Goal: Information Seeking & Learning: Learn about a topic

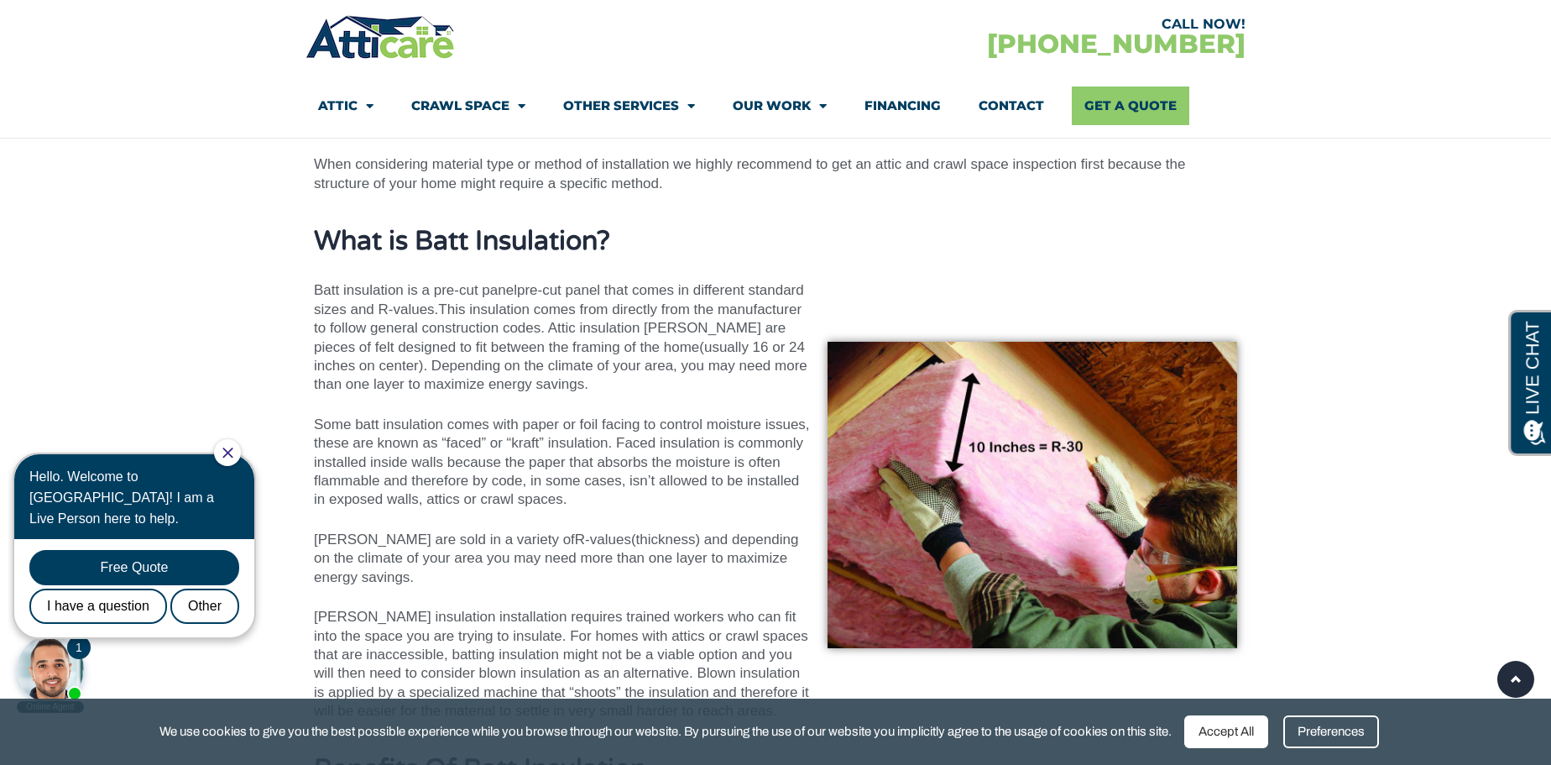
scroll to position [2519, 0]
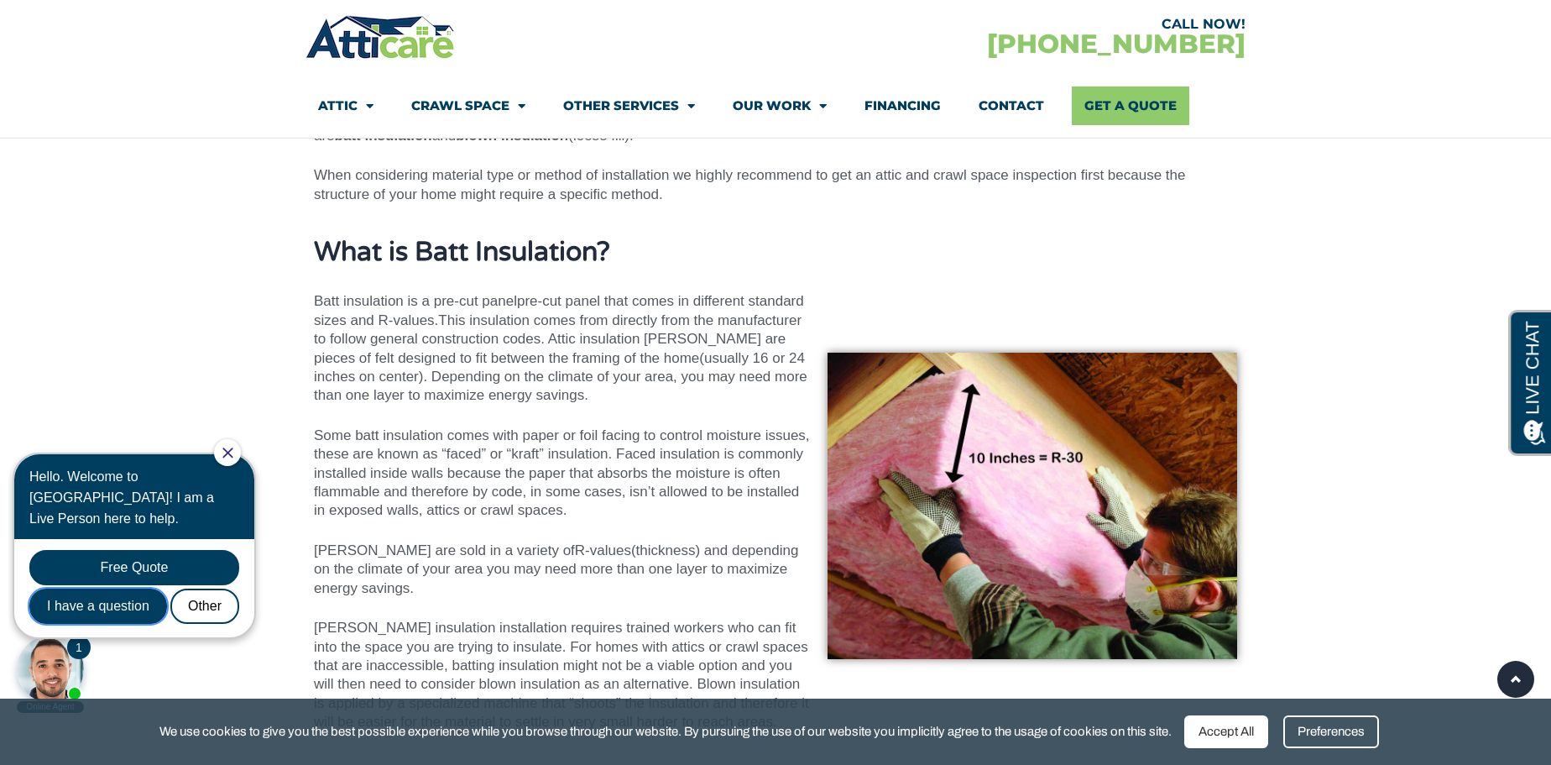
click at [124, 595] on div "I have a question" at bounding box center [98, 605] width 138 height 35
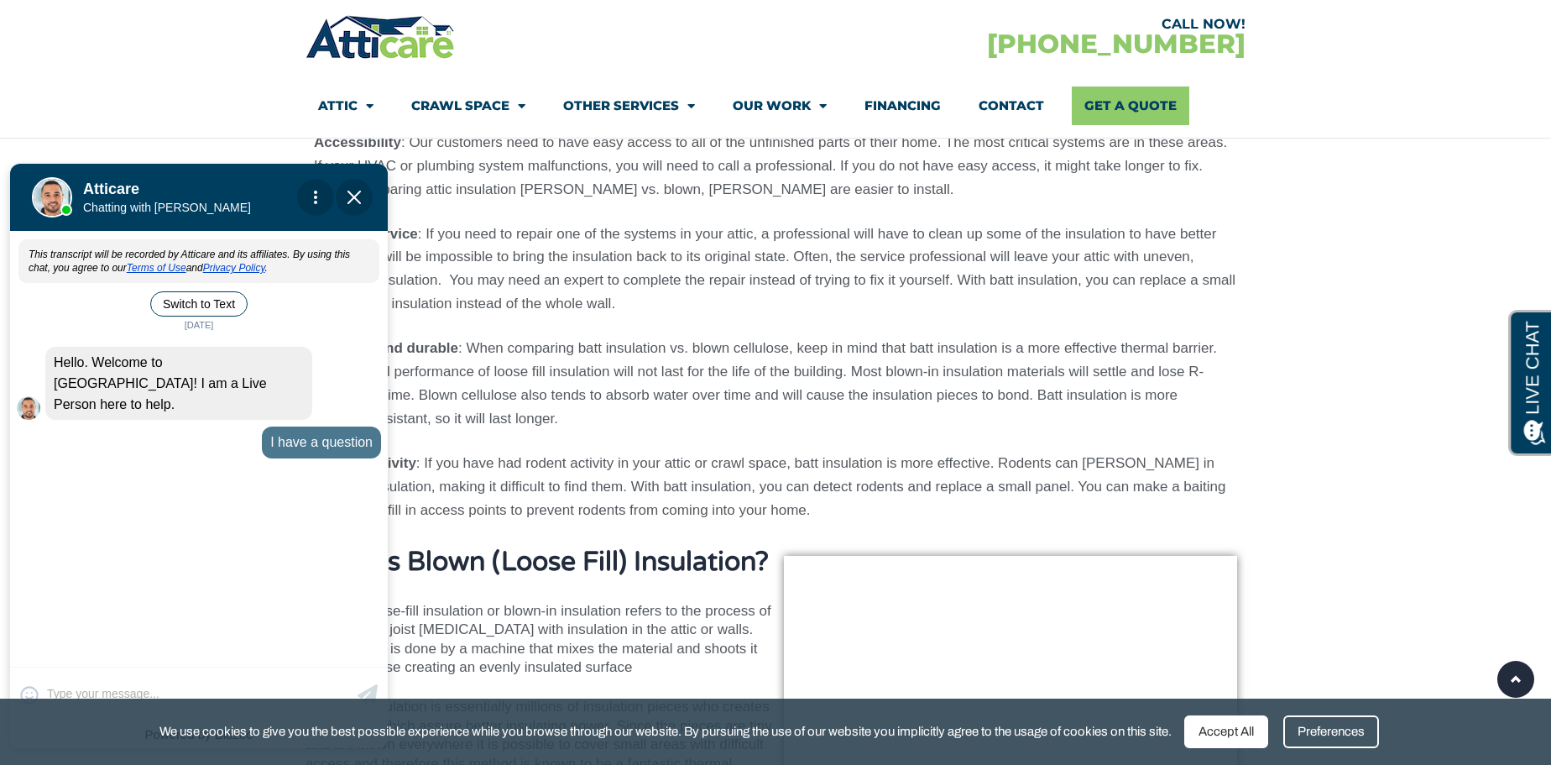
scroll to position [3221, 0]
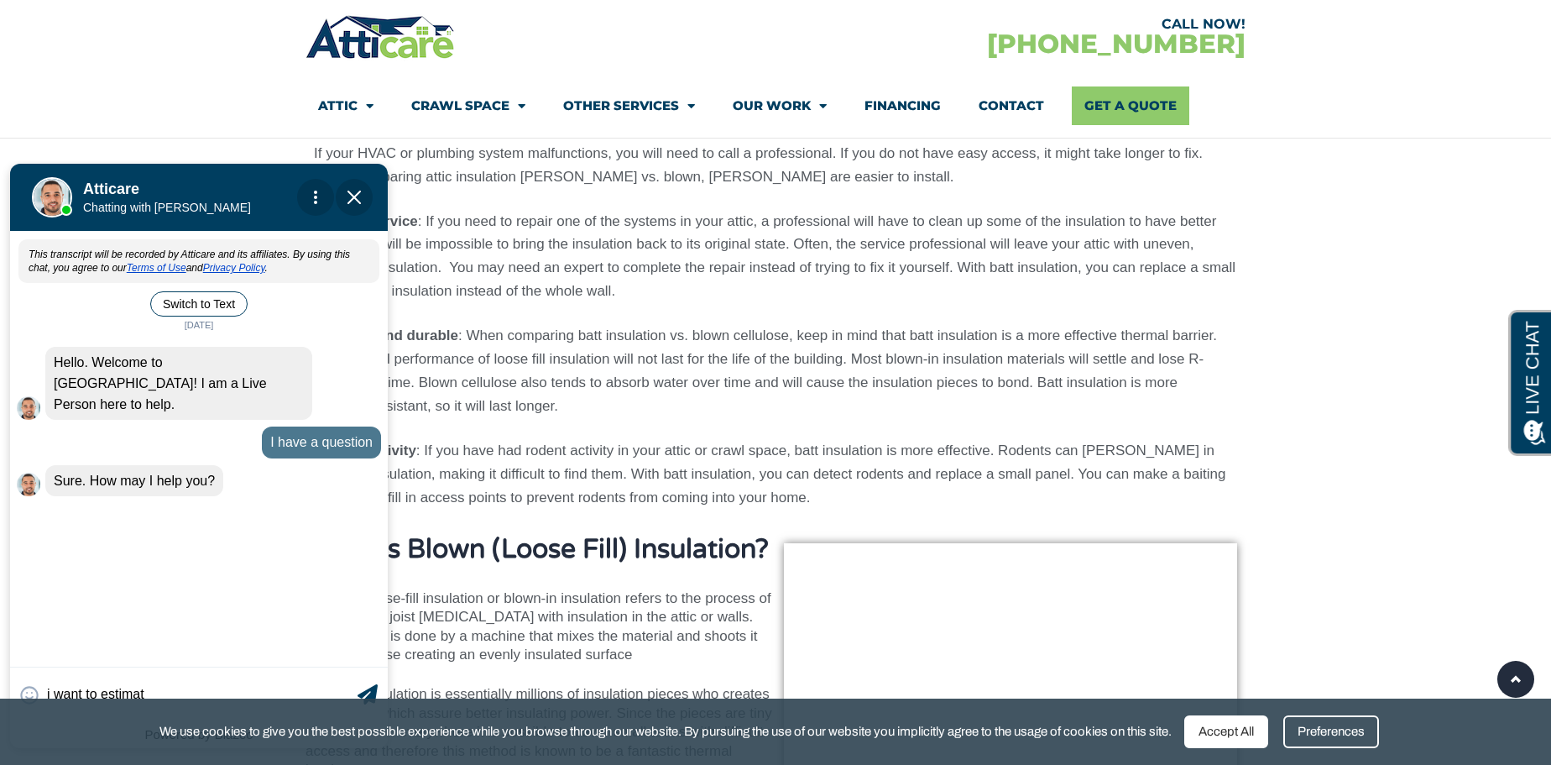
type input "i want to estimate"
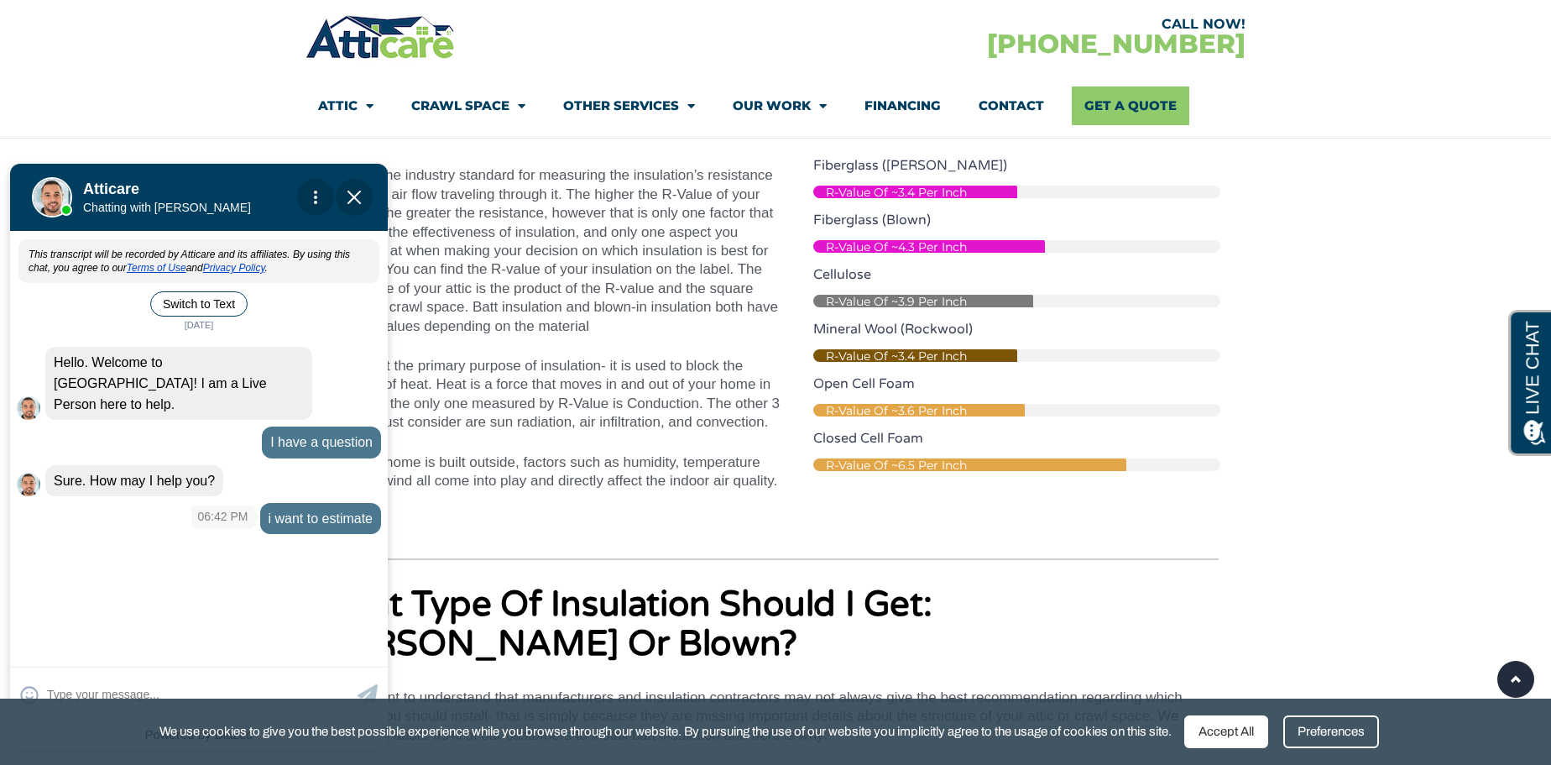
scroll to position [4062, 0]
click at [360, 201] on img "Close Chat" at bounding box center [353, 197] width 13 height 13
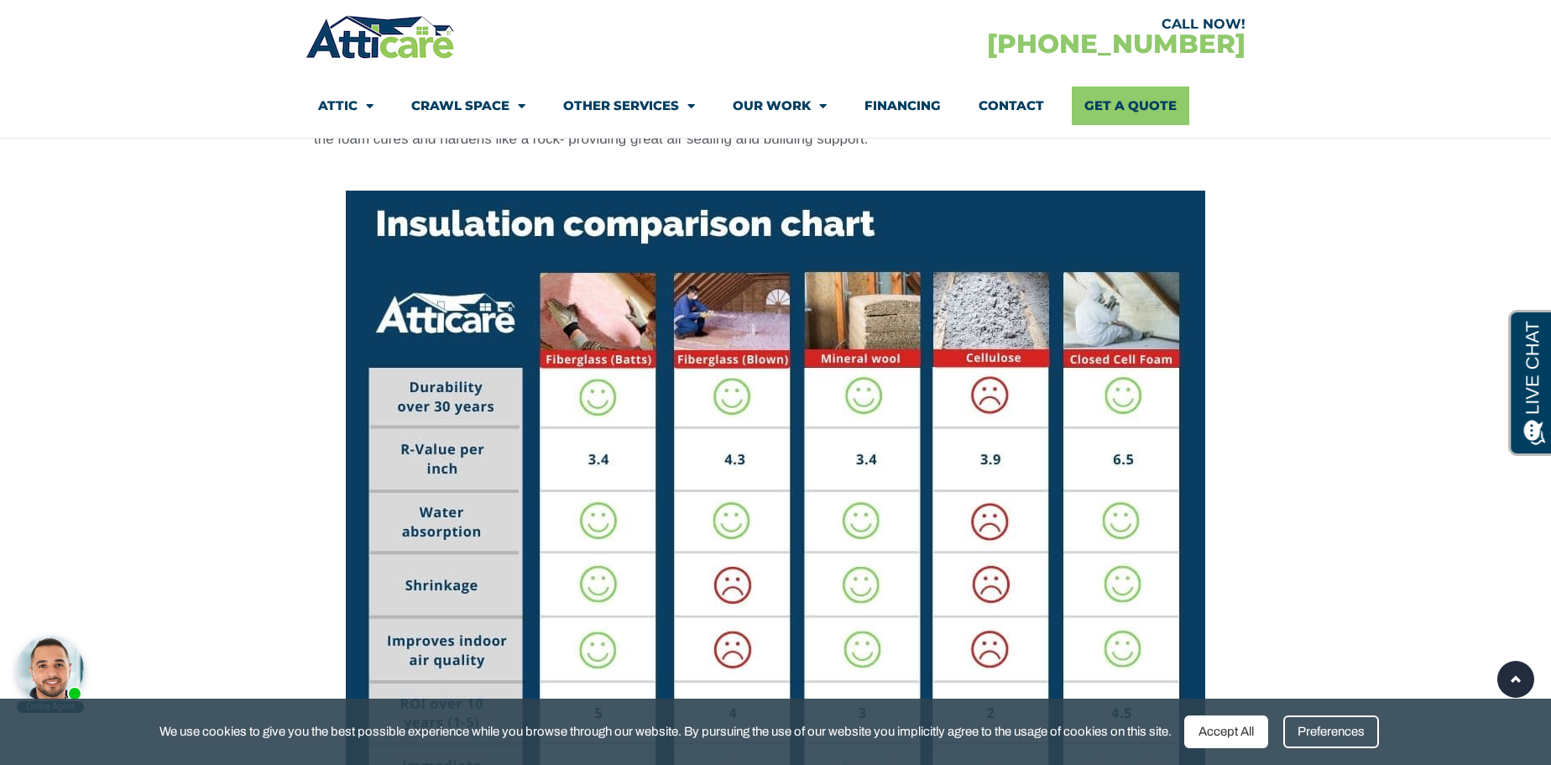
scroll to position [8646, 0]
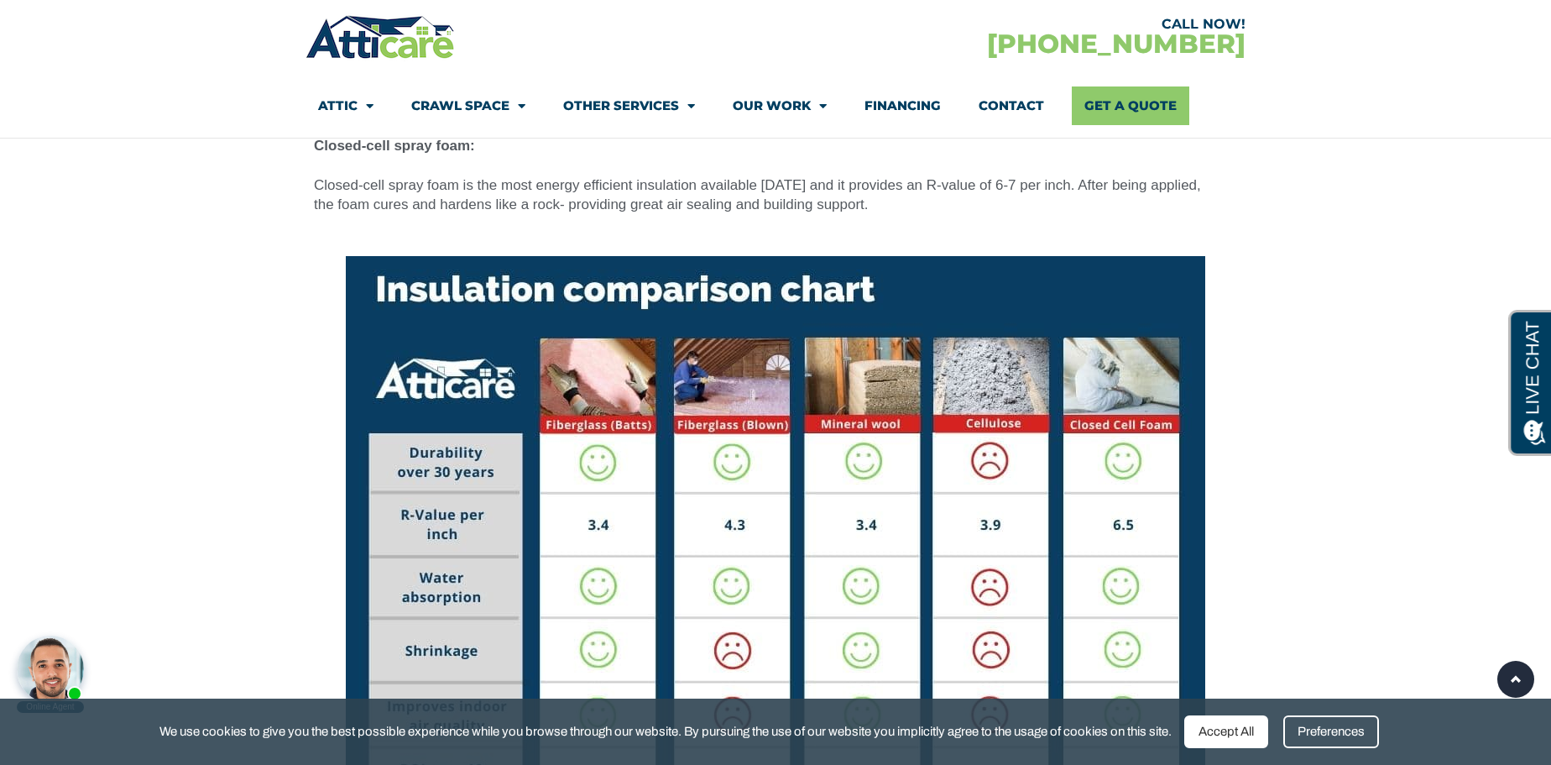
click at [375, 256] on img at bounding box center [775, 578] width 859 height 645
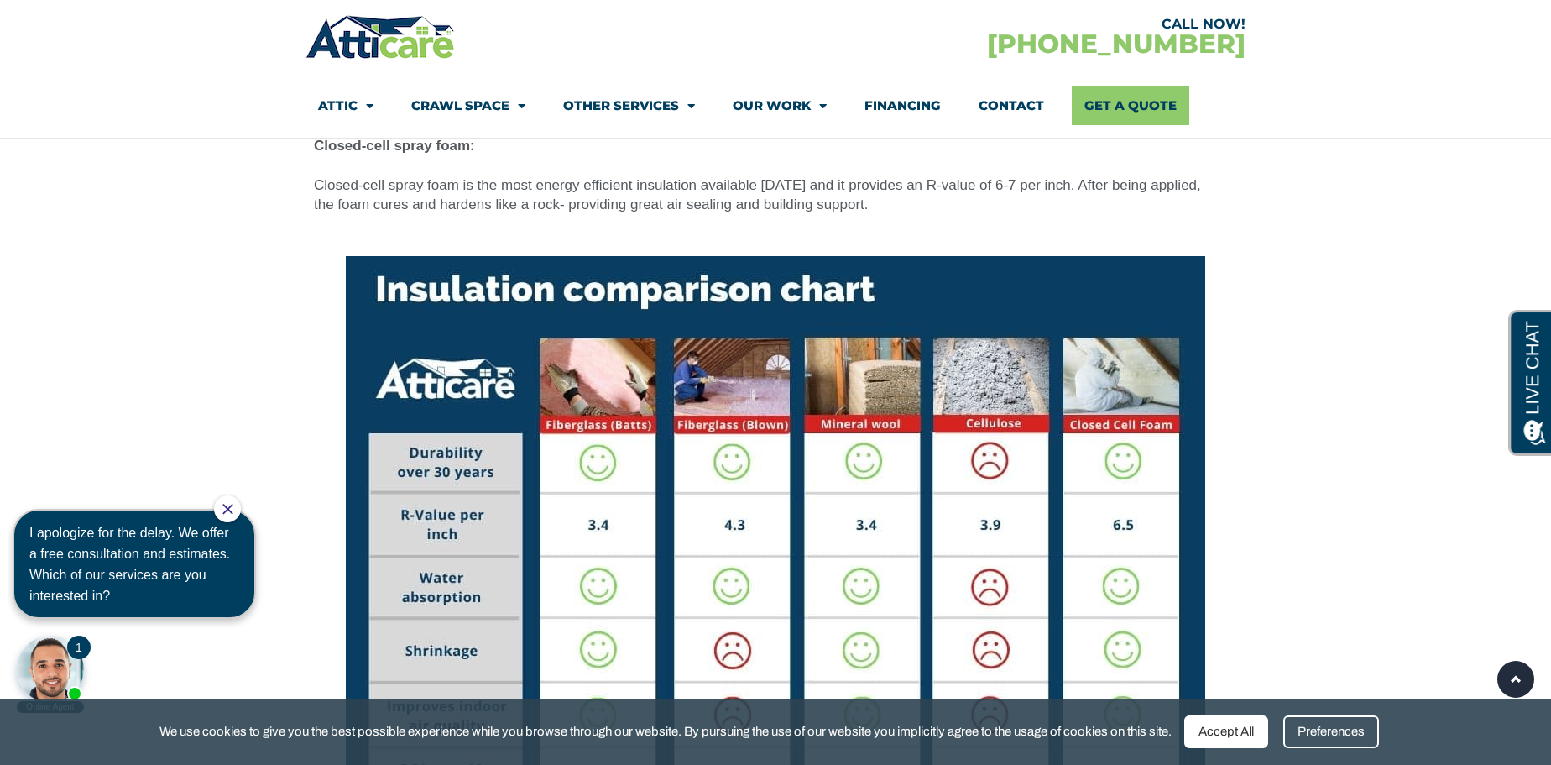
click at [233, 514] on icon "Close Chat" at bounding box center [227, 509] width 11 height 11
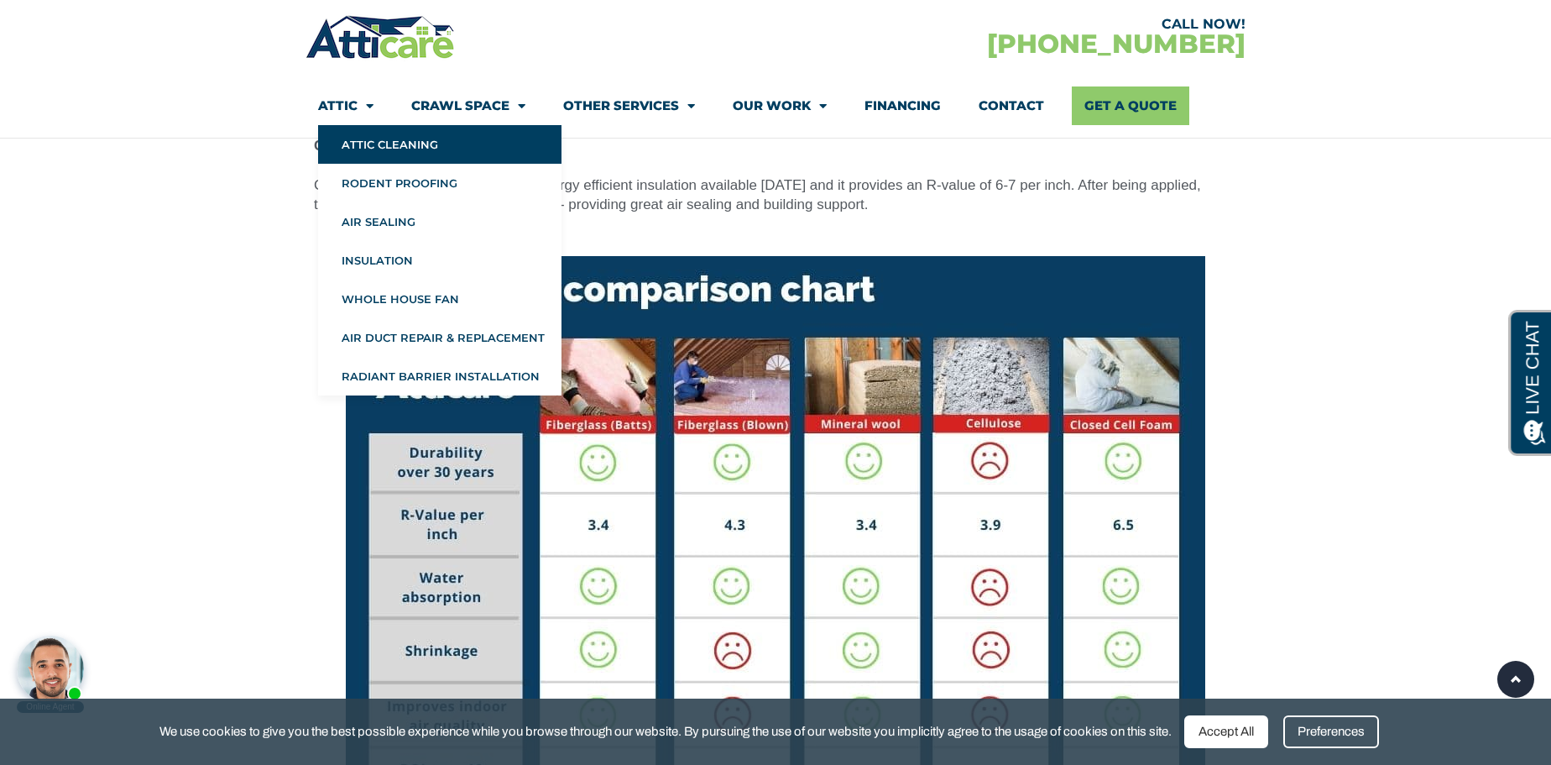
click at [348, 132] on link "Attic Cleaning" at bounding box center [439, 144] width 243 height 39
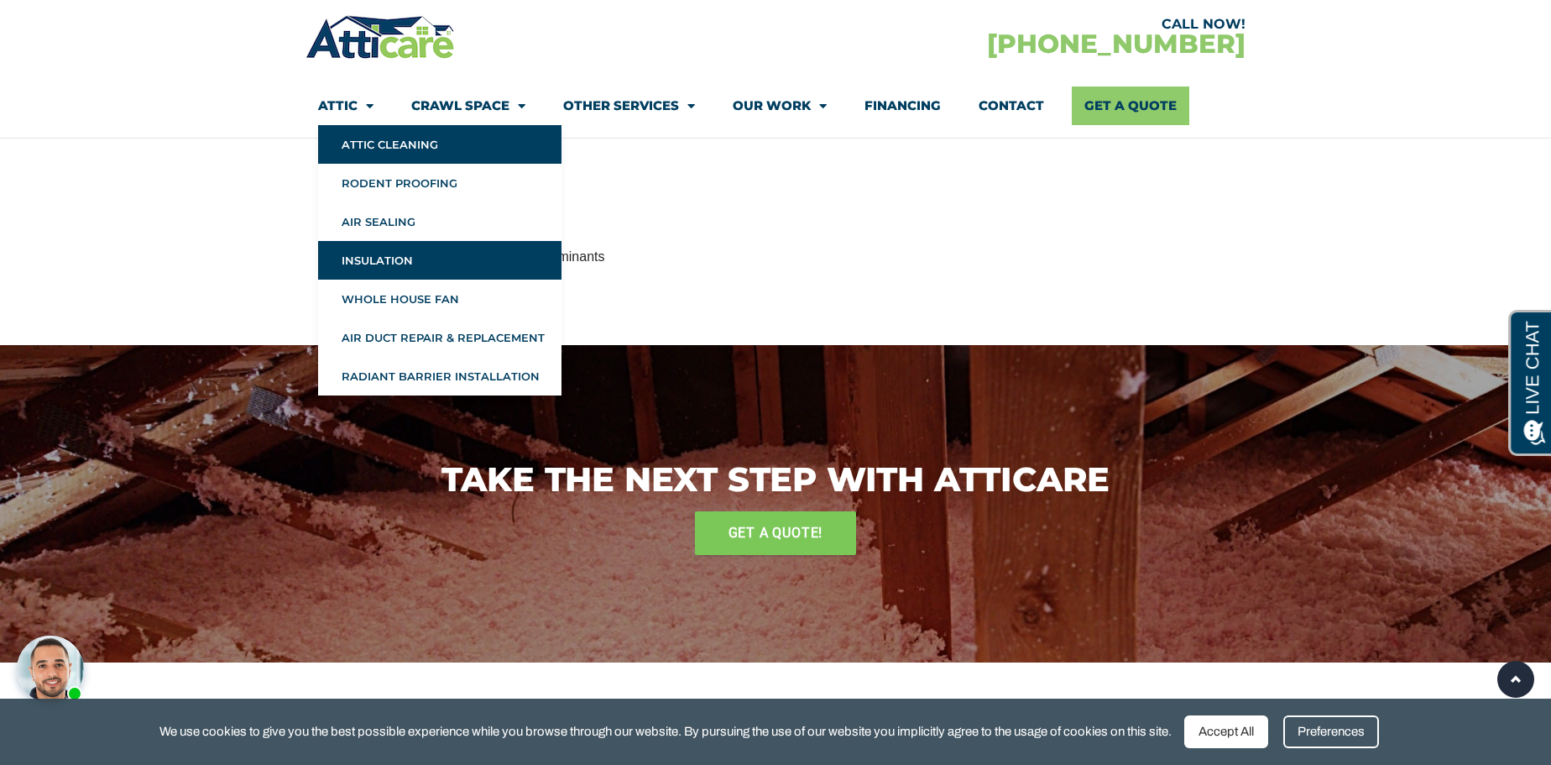
scroll to position [2007, 0]
click at [389, 258] on link "Insulation" at bounding box center [439, 260] width 243 height 39
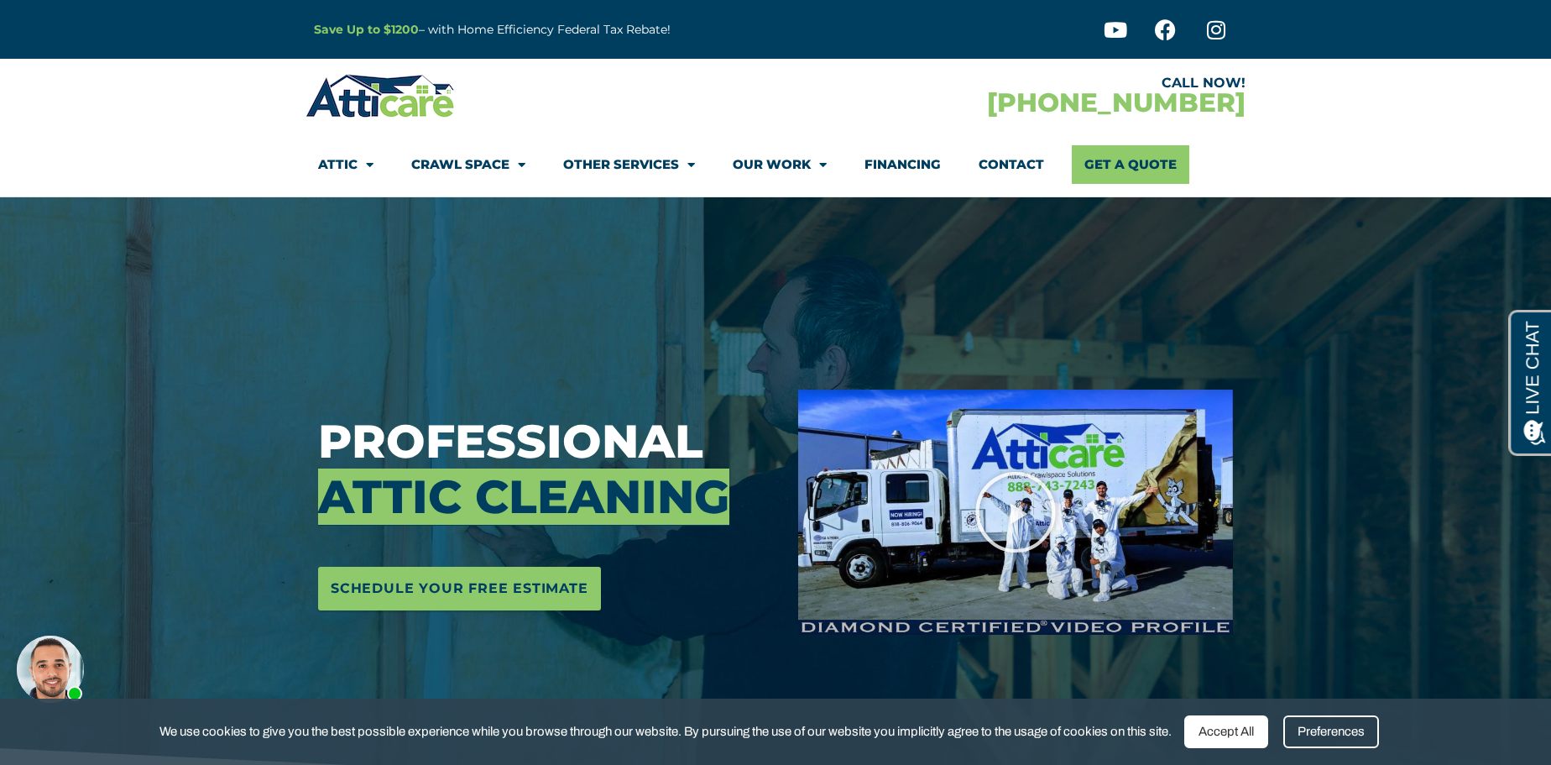
scroll to position [0, 0]
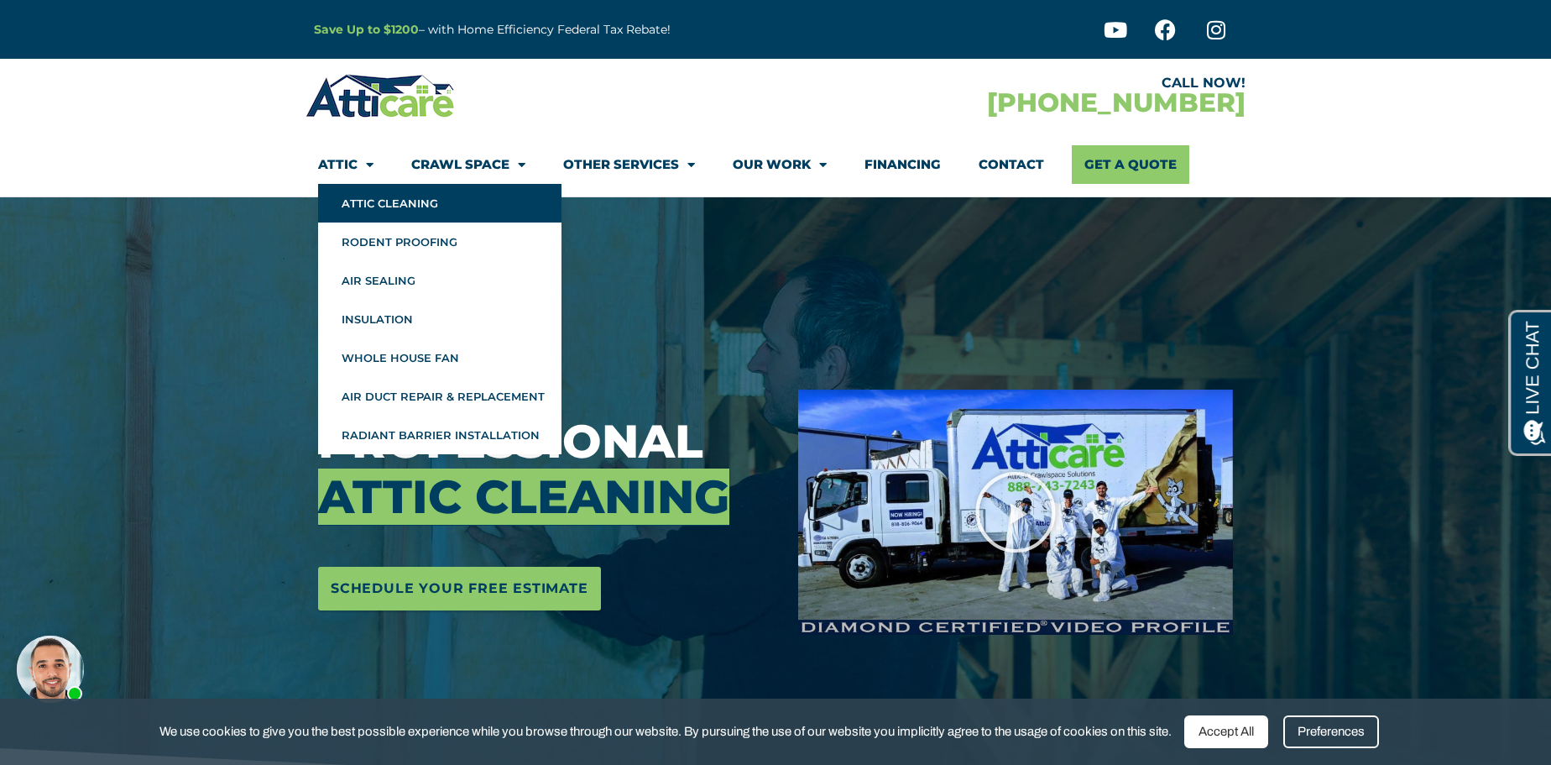
click at [336, 166] on link "Attic" at bounding box center [345, 164] width 55 height 39
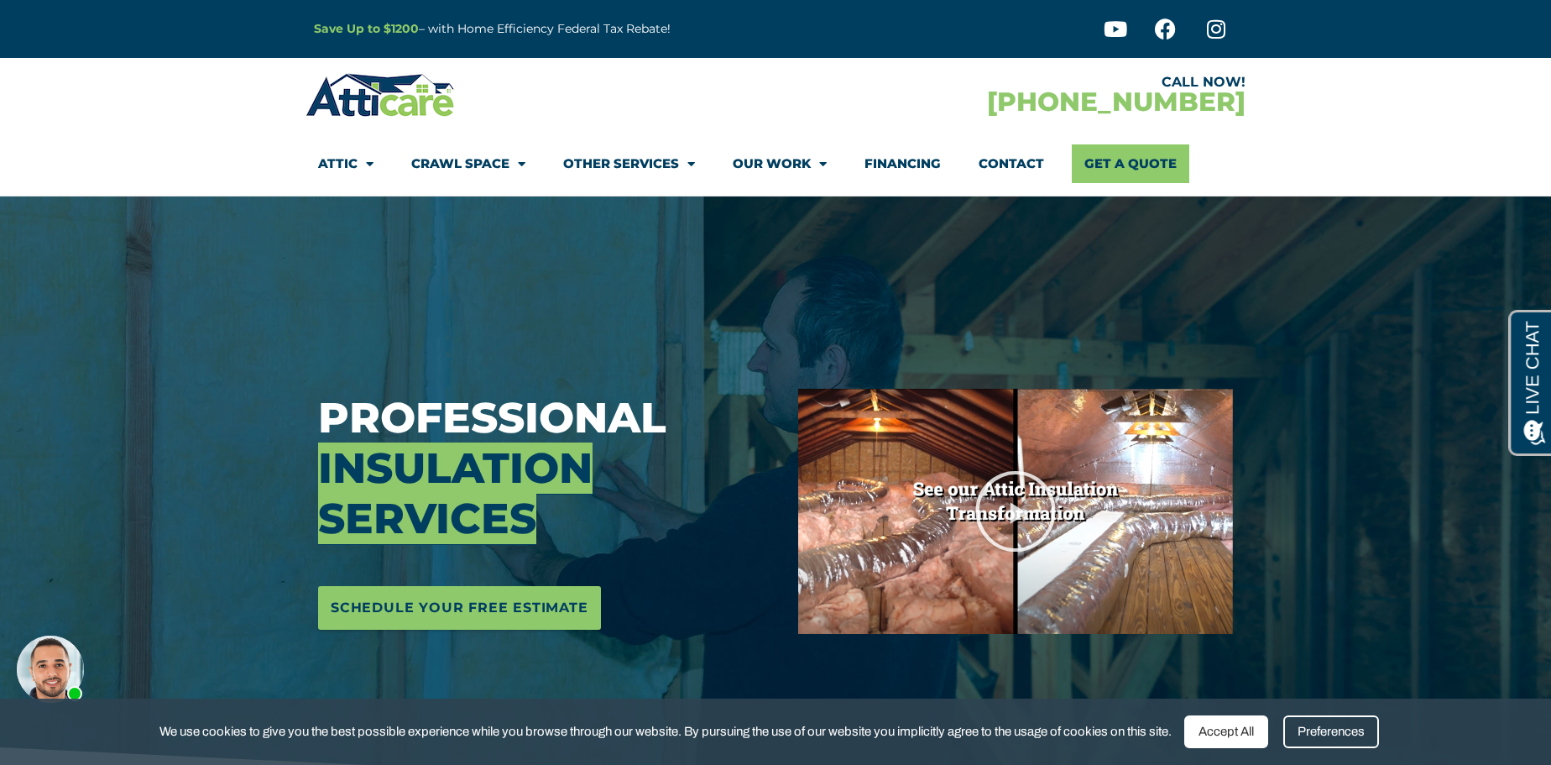
scroll to position [2, 0]
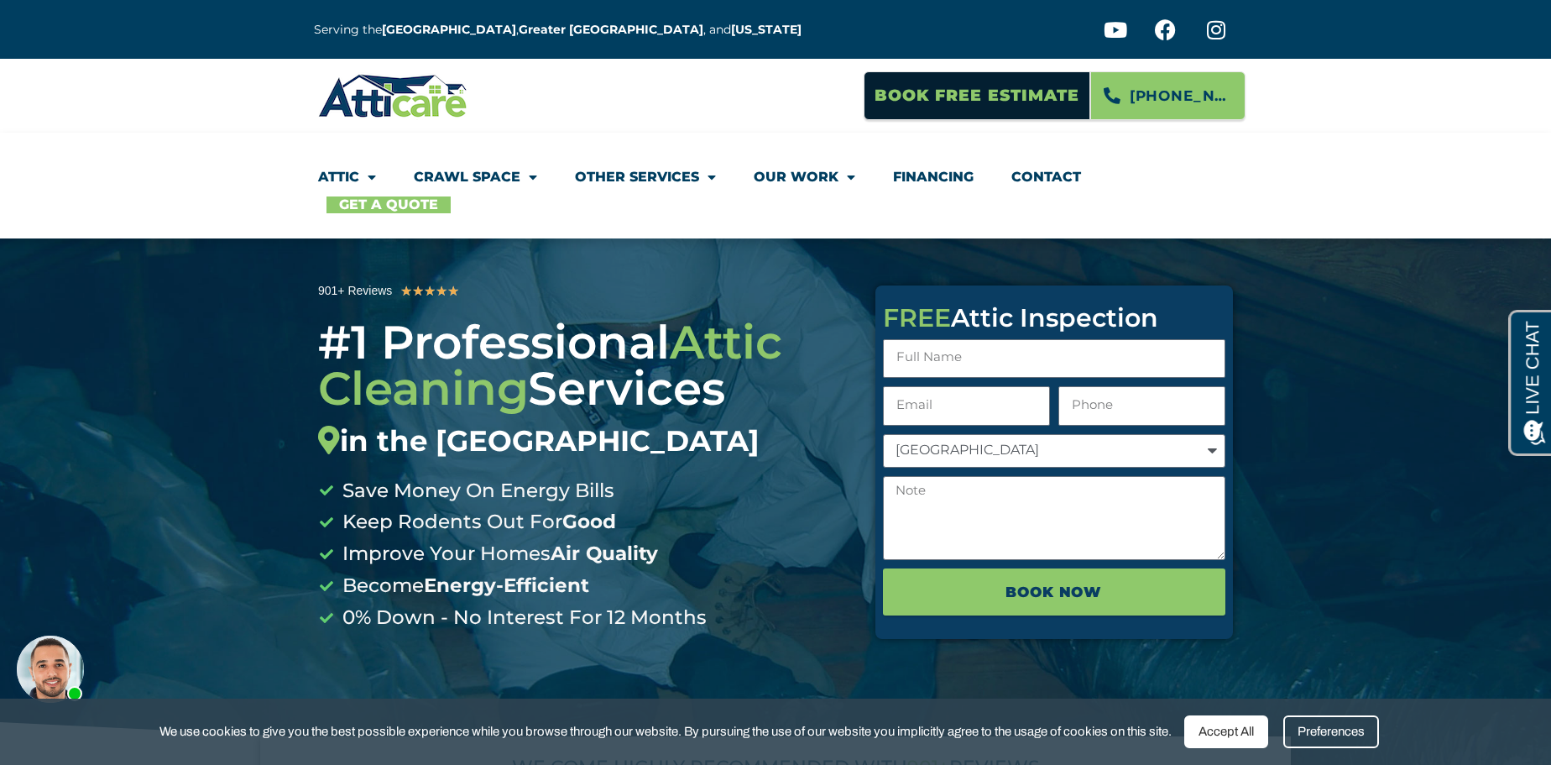
click at [387, 208] on link "Get A Quote" at bounding box center [388, 204] width 124 height 17
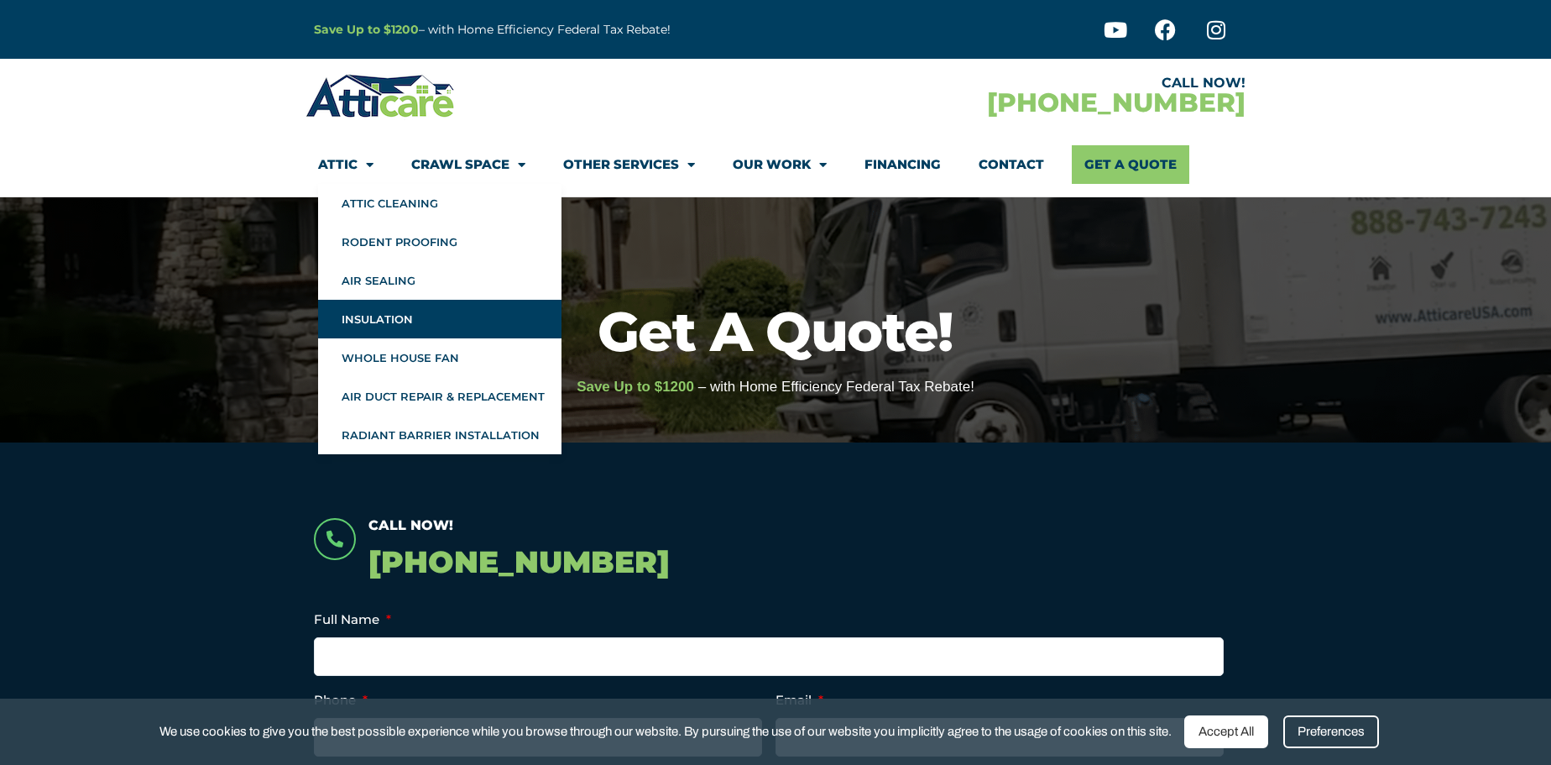
click at [368, 316] on link "Insulation" at bounding box center [439, 319] width 243 height 39
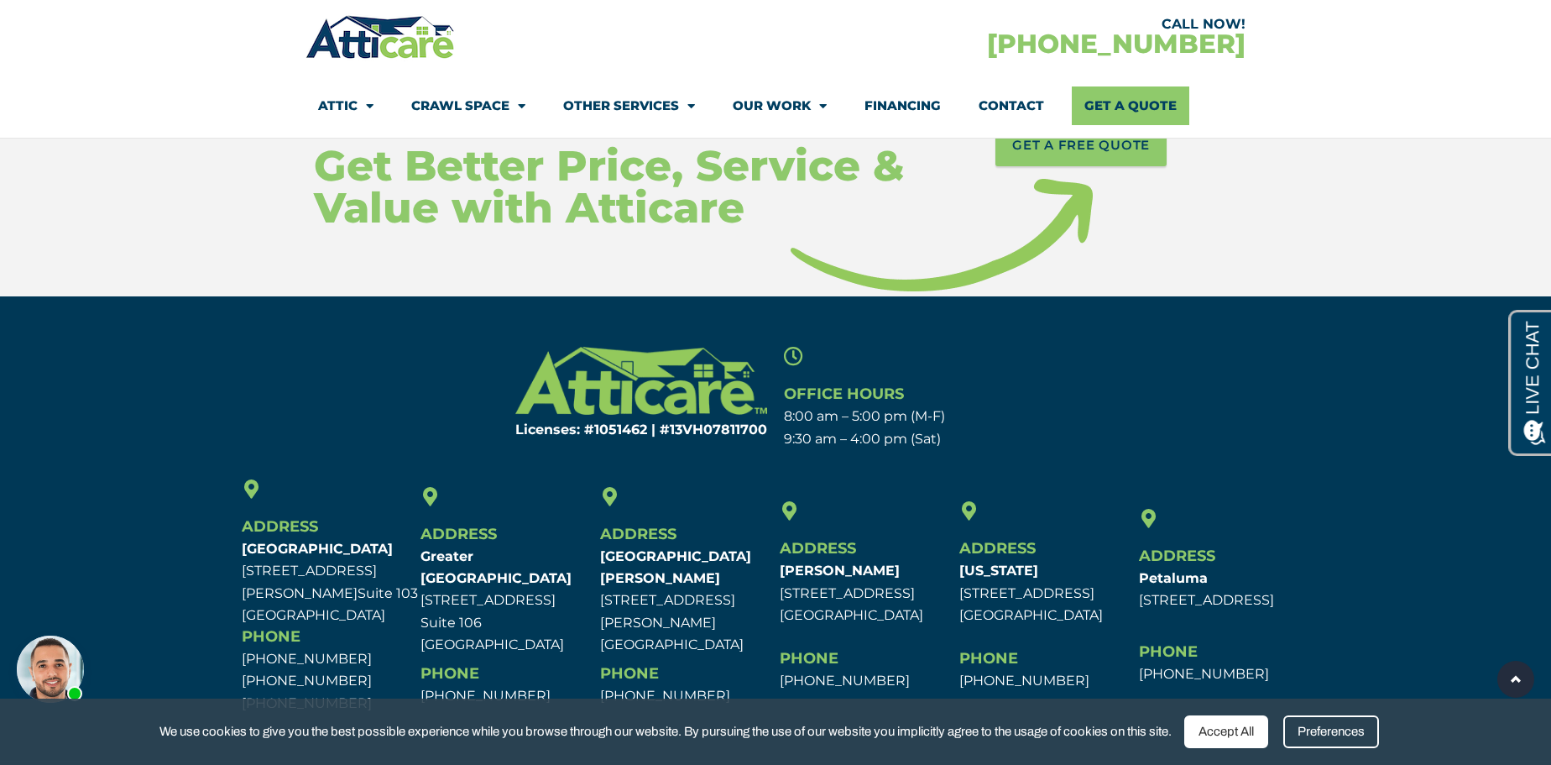
scroll to position [7944, 0]
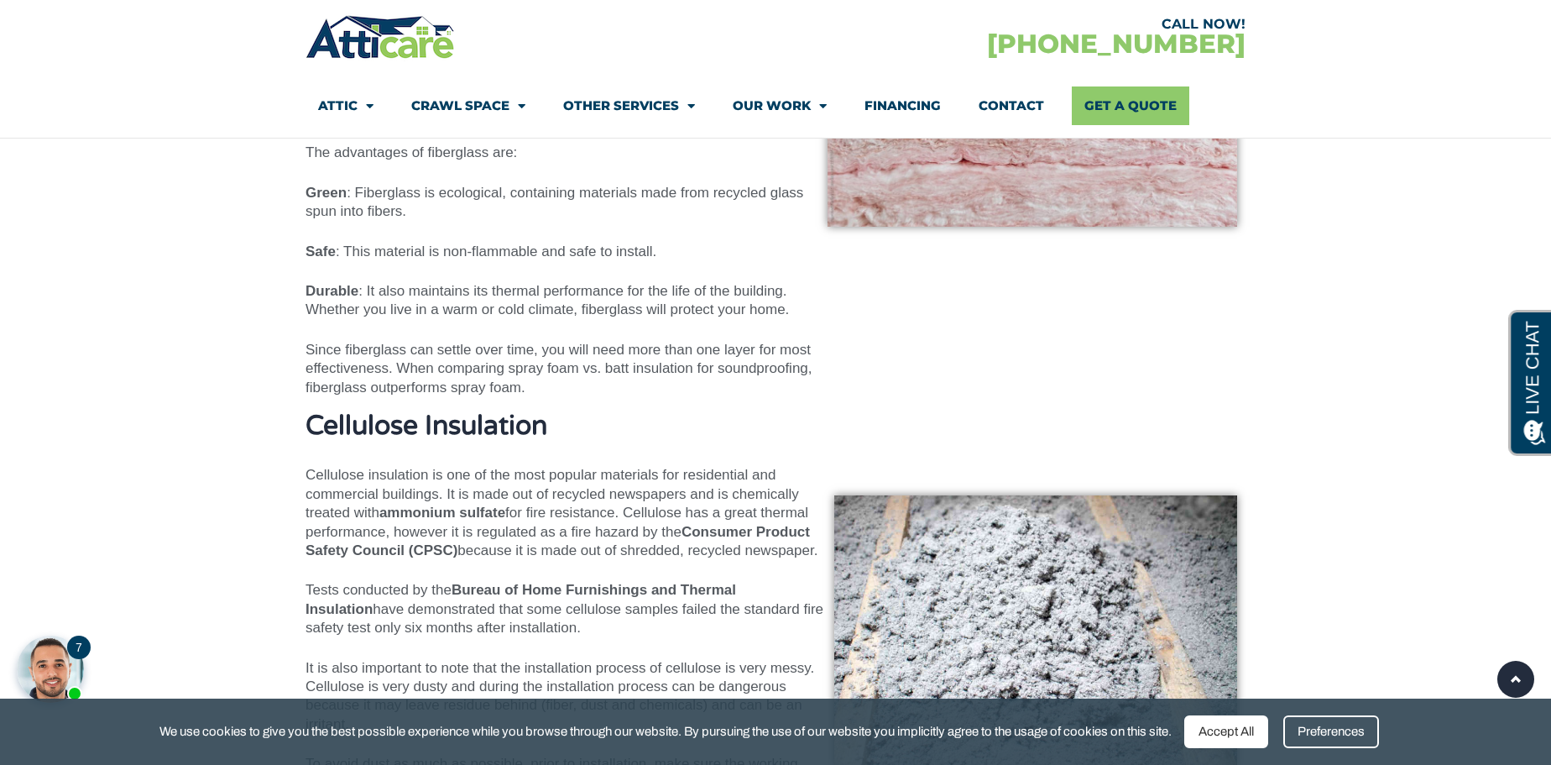
scroll to position [6210, 0]
